Goal: Transaction & Acquisition: Purchase product/service

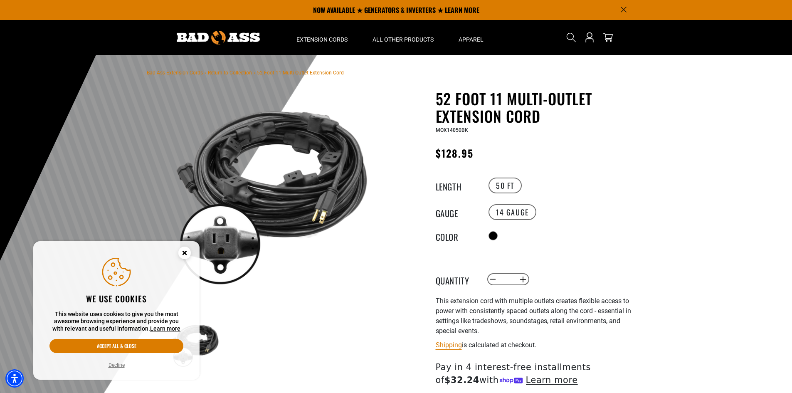
click at [184, 251] on circle "Close this option" at bounding box center [184, 252] width 12 height 12
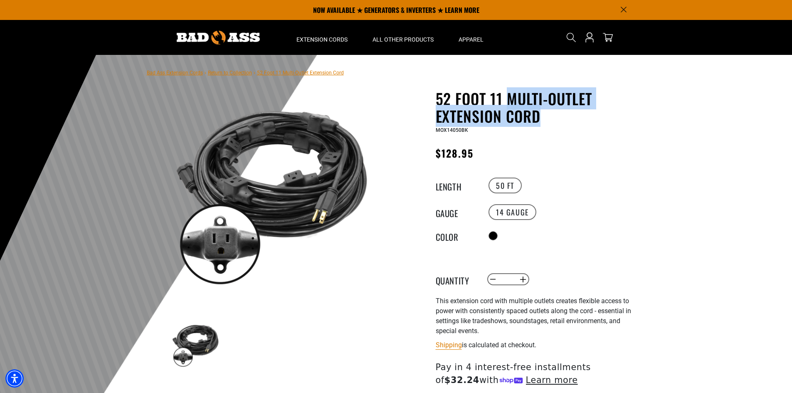
drag, startPoint x: 509, startPoint y: 95, endPoint x: 553, endPoint y: 119, distance: 50.9
click at [553, 119] on h1 "52 Foot 11 Multi-Outlet Extension Cord" at bounding box center [537, 107] width 204 height 35
copy h1 "Multi-Outlet Extension Cord"
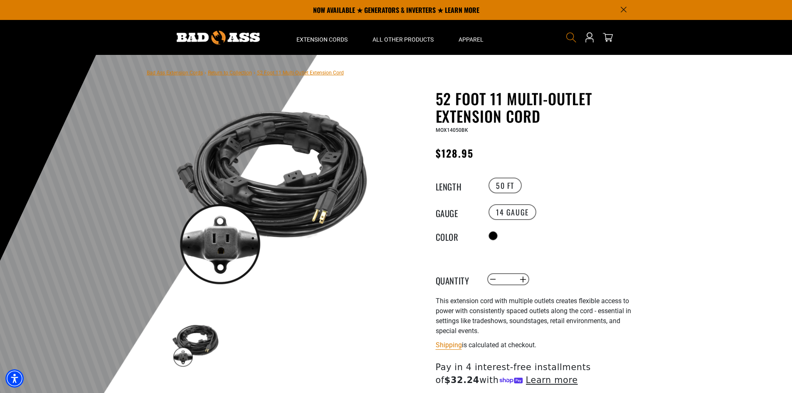
click at [570, 34] on icon "Search" at bounding box center [570, 37] width 11 height 11
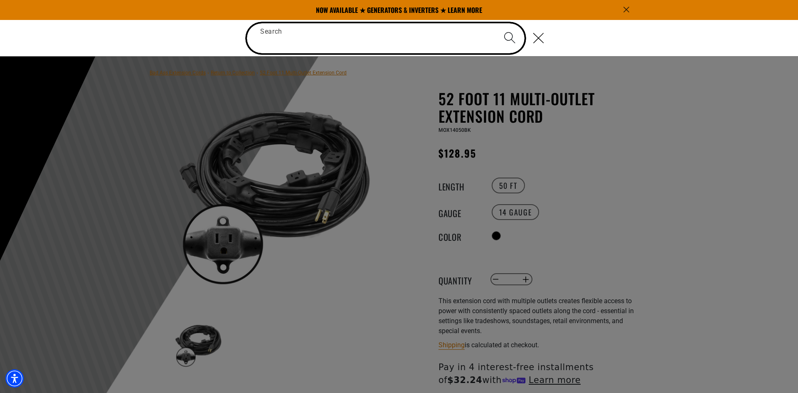
click at [397, 36] on input "Search" at bounding box center [386, 38] width 278 height 30
paste input "**********"
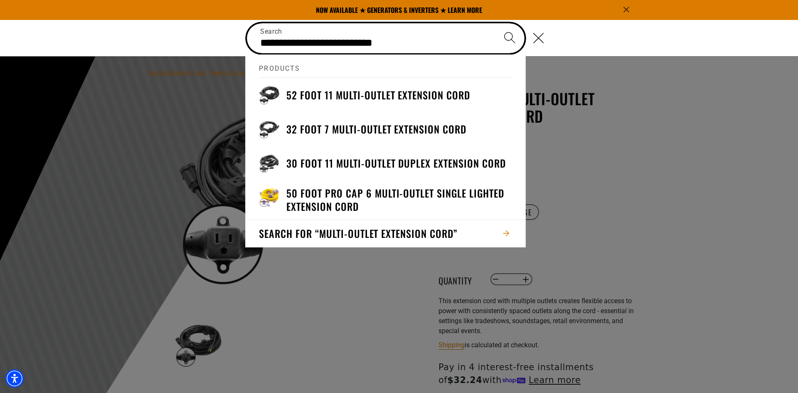
type input "**********"
click at [495, 23] on button "Search" at bounding box center [509, 37] width 29 height 29
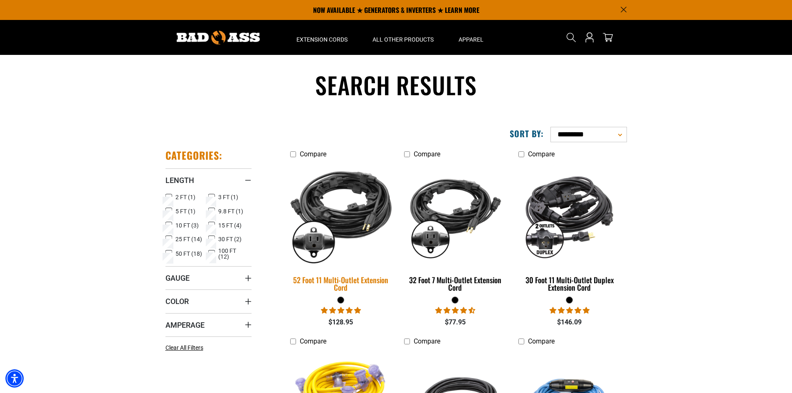
click at [345, 282] on div "52 Foot 11 Multi-Outlet Extension Cord" at bounding box center [341, 283] width 102 height 15
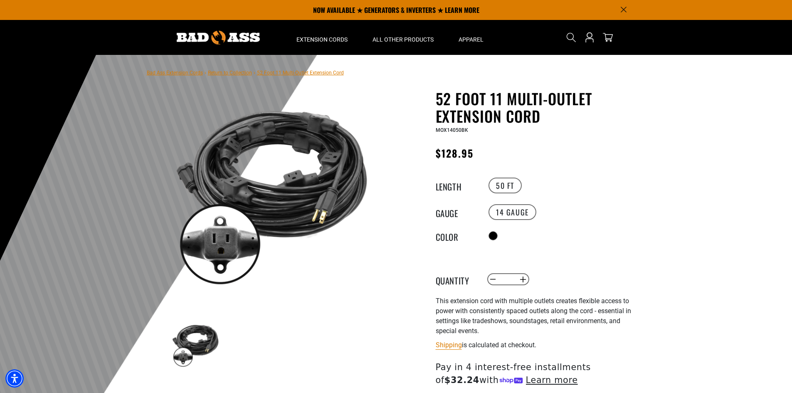
click at [567, 230] on div "Radio button" at bounding box center [562, 235] width 153 height 13
click at [525, 275] on button "Increase quantity for 52 Foot 11 Multi-Outlet Extension Cord" at bounding box center [522, 279] width 13 height 14
type input "*"
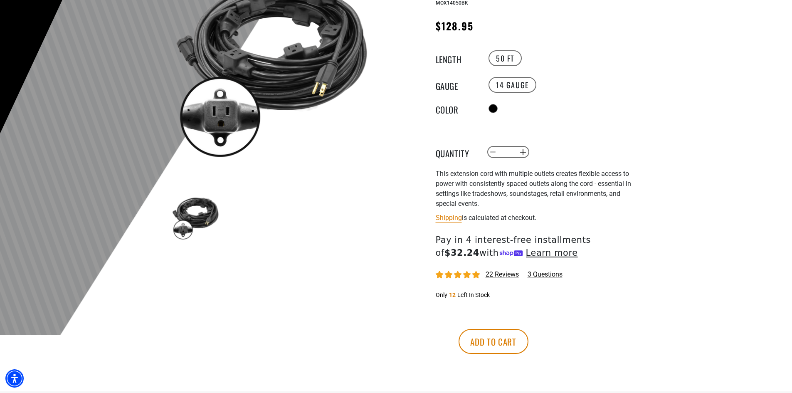
scroll to position [166, 0]
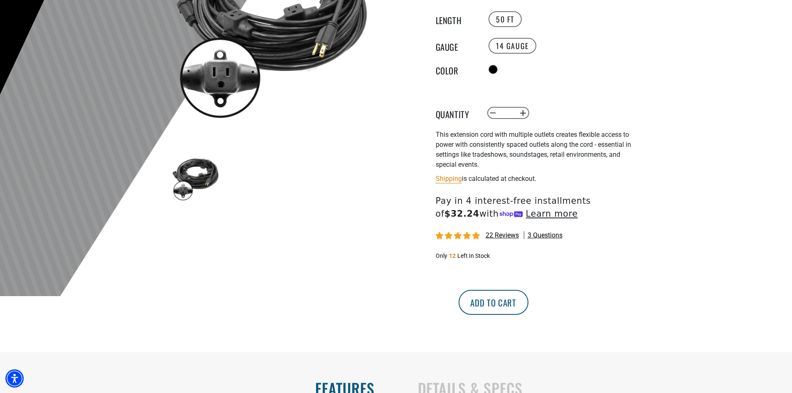
click at [528, 300] on button "Add to cart" at bounding box center [493, 302] width 70 height 25
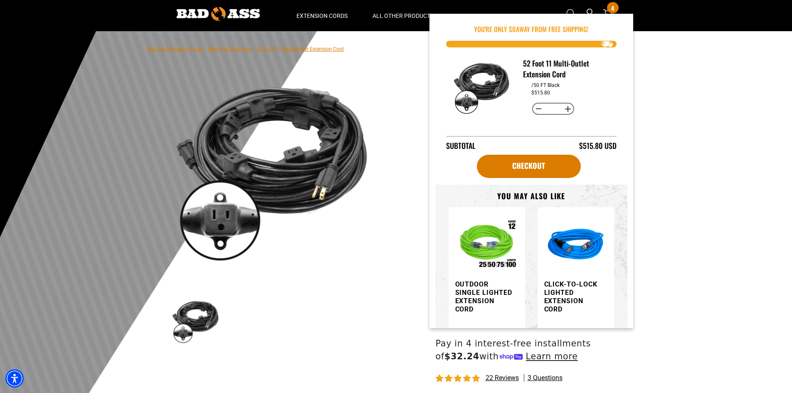
scroll to position [0, 0]
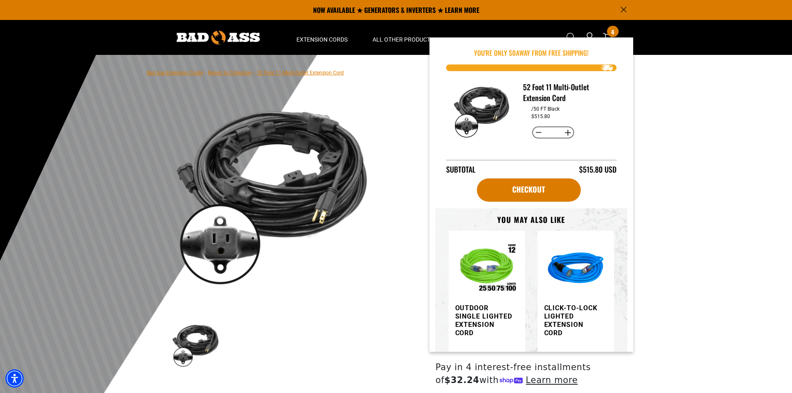
click at [669, 91] on div at bounding box center [396, 258] width 792 height 407
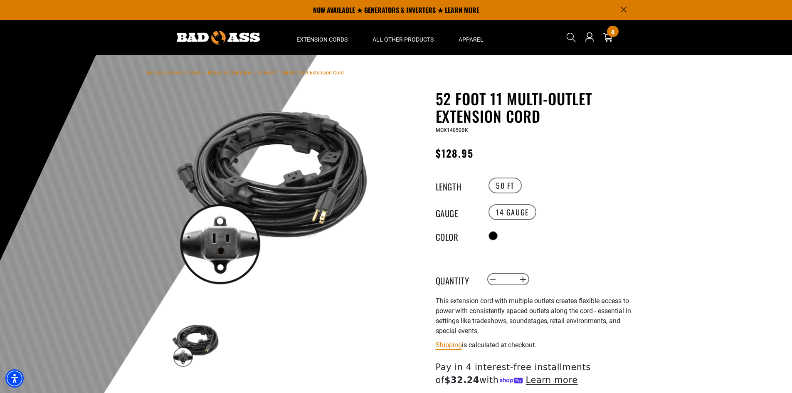
click at [288, 178] on img at bounding box center [271, 191] width 200 height 200
click at [608, 35] on div "4 4 items" at bounding box center [612, 31] width 11 height 11
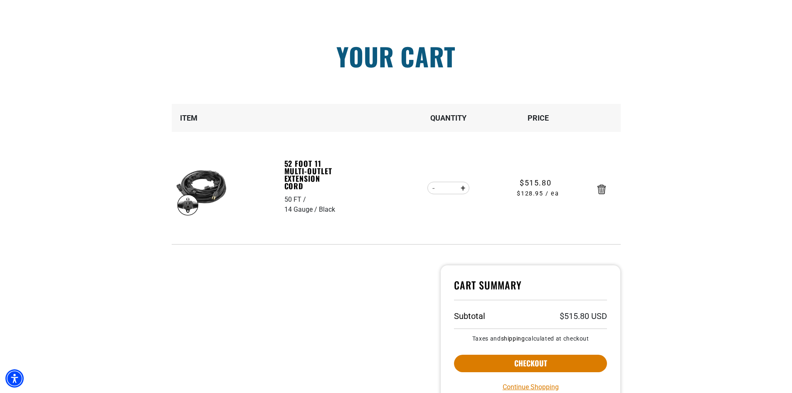
scroll to position [111, 0]
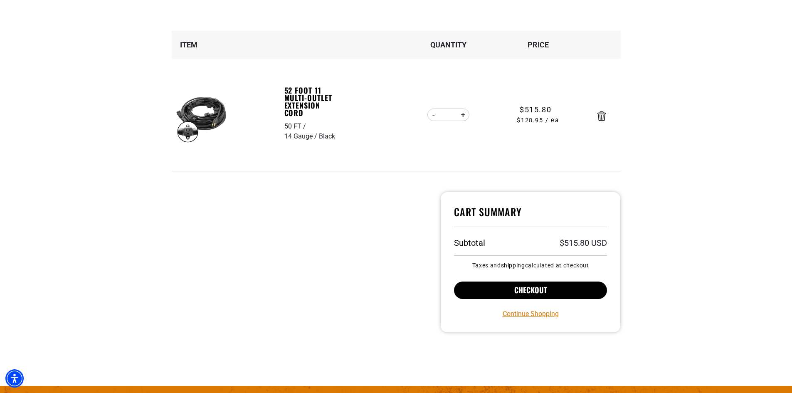
click at [522, 292] on button "Checkout" at bounding box center [530, 289] width 153 height 17
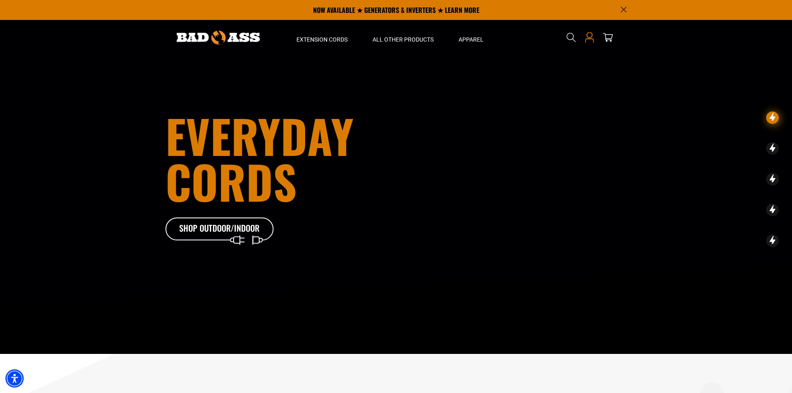
click at [592, 37] on icon at bounding box center [589, 37] width 11 height 11
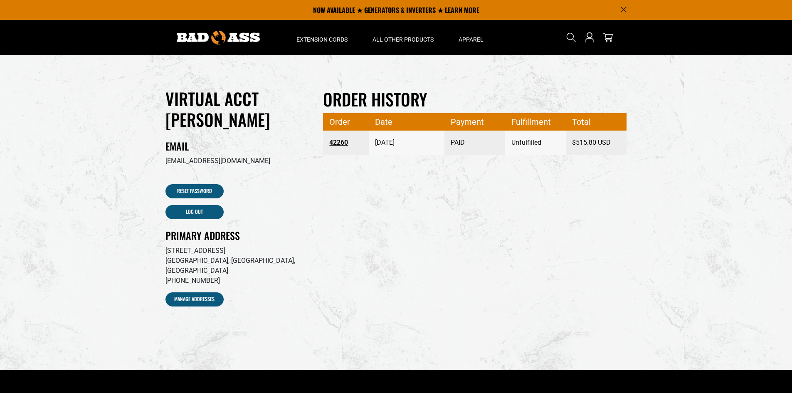
click at [337, 145] on link "42260" at bounding box center [345, 142] width 33 height 15
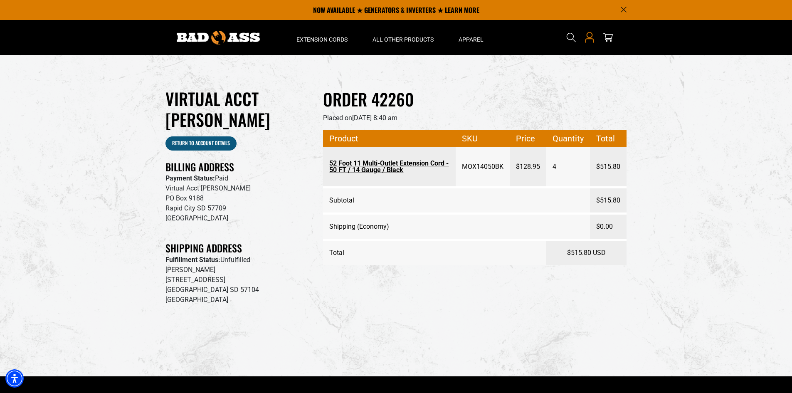
click at [590, 39] on icon "Open this option" at bounding box center [589, 41] width 9 height 4
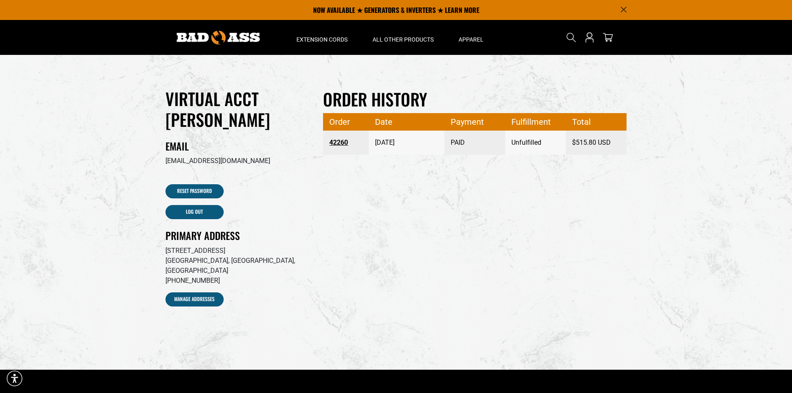
click at [341, 145] on link "42260" at bounding box center [345, 142] width 33 height 15
